Goal: Transaction & Acquisition: Obtain resource

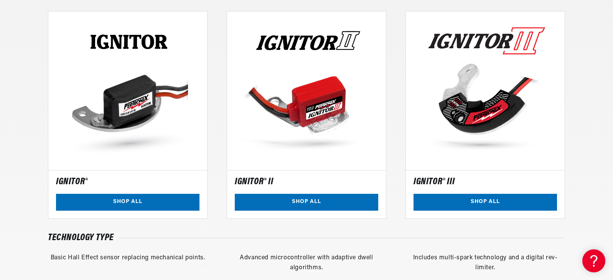
scroll to position [0, 232]
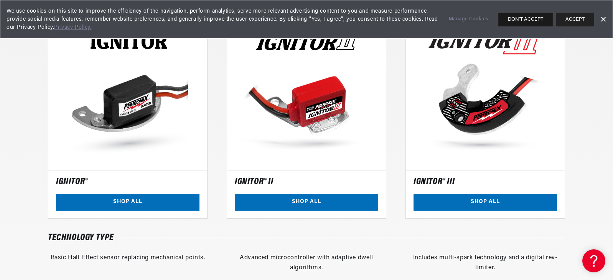
click at [521, 17] on button "DON'T ACCEPT" at bounding box center [525, 20] width 54 height 14
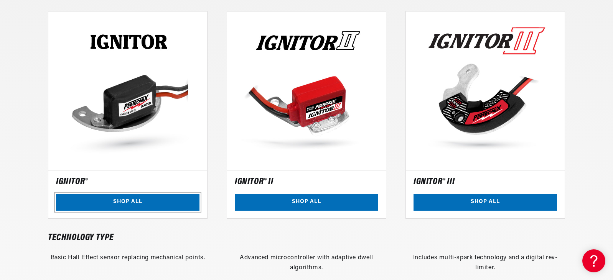
click at [110, 198] on link "SHOP ALL" at bounding box center [127, 202] width 143 height 17
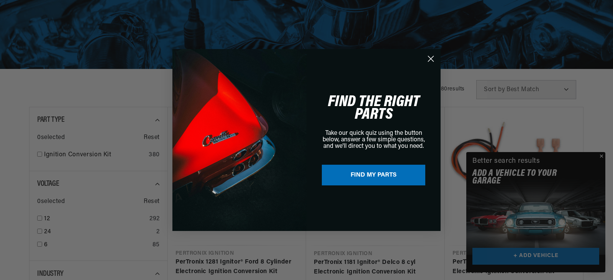
click at [602, 158] on div "Close dialog FIND THE RIGHT PARTS Take our quick quiz using the button below, a…" at bounding box center [306, 140] width 613 height 280
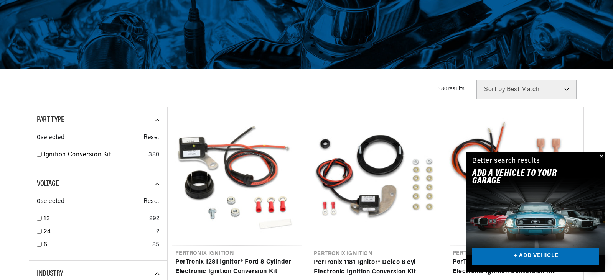
click at [599, 155] on button "Close" at bounding box center [600, 156] width 9 height 9
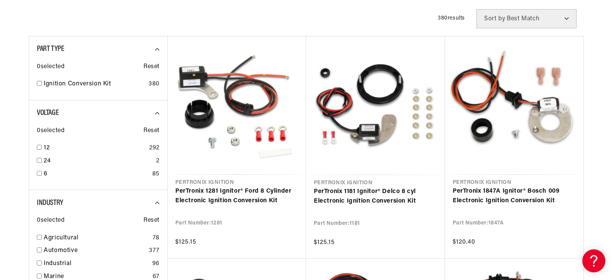
scroll to position [230, 0]
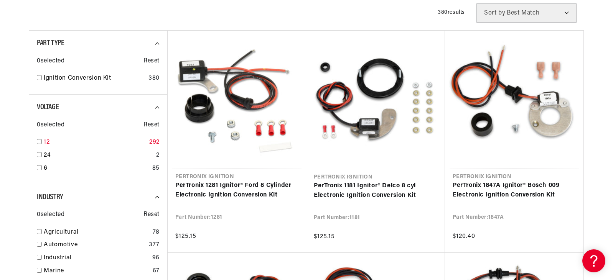
click at [67, 140] on link "12" at bounding box center [95, 143] width 102 height 10
checkbox input "true"
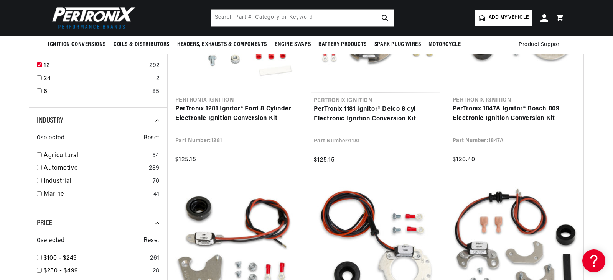
scroll to position [268, 0]
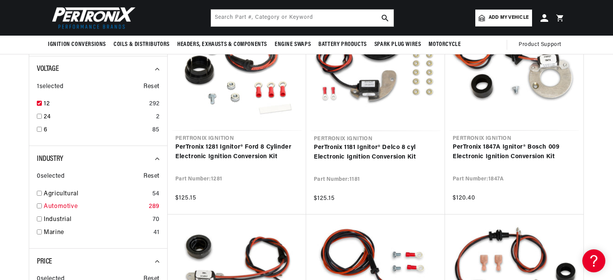
click at [99, 202] on link "Automotive" at bounding box center [95, 207] width 102 height 10
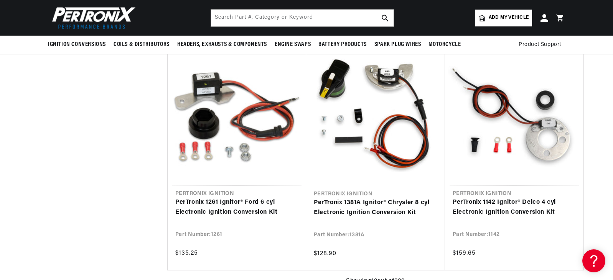
checkbox input "false"
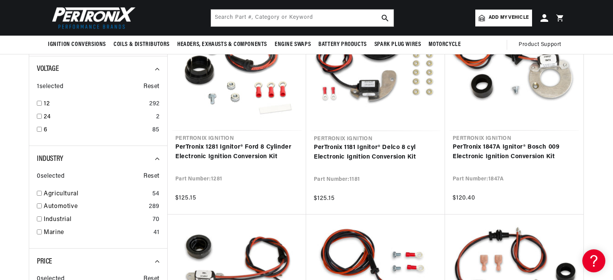
checkbox input "false"
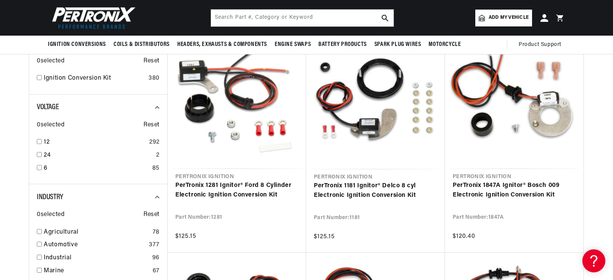
scroll to position [0, 232]
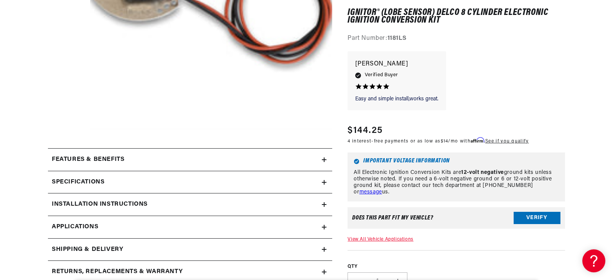
scroll to position [230, 0]
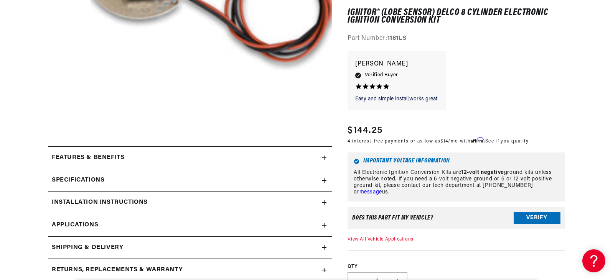
click at [163, 157] on div "Features & Benefits" at bounding box center [185, 158] width 274 height 10
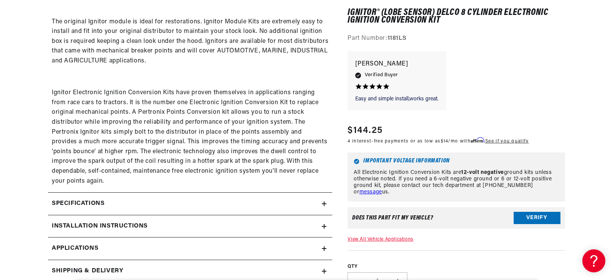
scroll to position [0, 0]
click at [158, 200] on div "Specifications" at bounding box center [185, 204] width 274 height 10
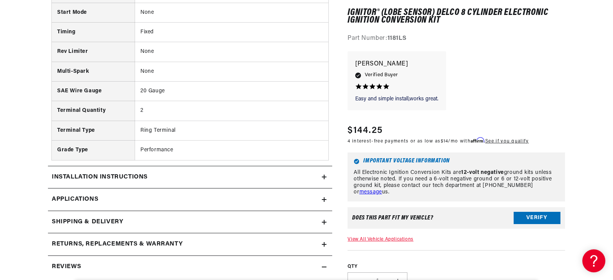
scroll to position [882, 0]
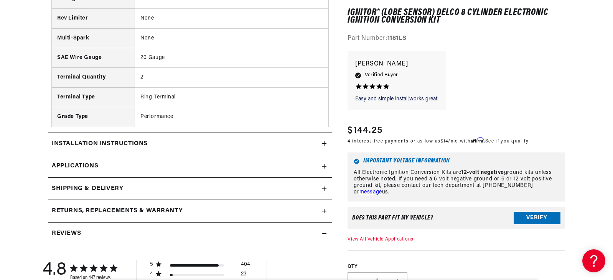
click at [171, 140] on div "Installation instructions" at bounding box center [185, 144] width 274 height 10
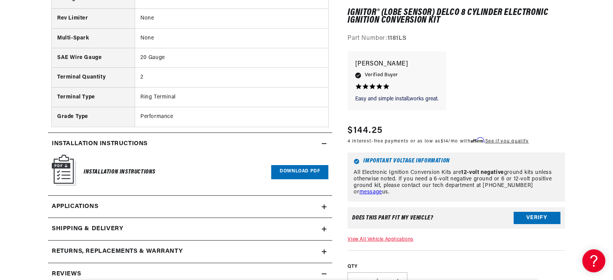
scroll to position [0, 232]
click at [299, 172] on link "Download PDF" at bounding box center [299, 172] width 57 height 14
